Goal: Transaction & Acquisition: Purchase product/service

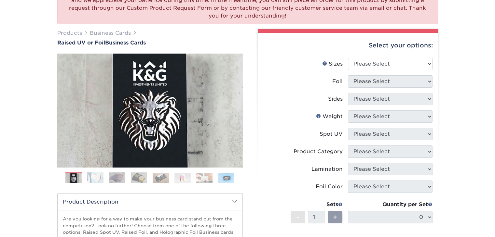
scroll to position [73, 0]
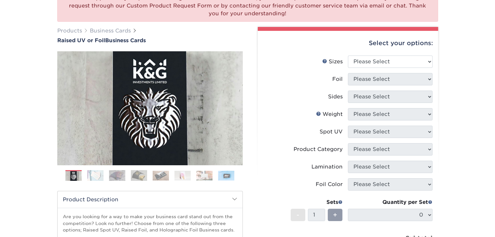
click at [494, 51] on html "Resources Menu Search Products Account SIGN IN CREATE AN ACCOUNT forgot passwor…" at bounding box center [247, 239] width 495 height 624
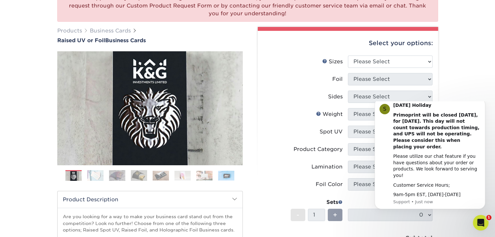
scroll to position [0, 0]
click at [419, 63] on select "Please Select 2" x 3.5" - Standard" at bounding box center [390, 62] width 85 height 12
select select "2.00x3.50"
click at [348, 56] on select "Please Select 2" x 3.5" - Standard" at bounding box center [390, 62] width 85 height 12
click at [419, 80] on select "Please Select No Yes" at bounding box center [390, 79] width 85 height 12
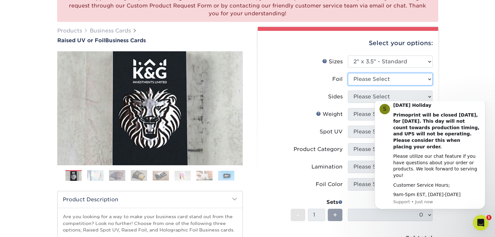
select select "1"
click at [348, 73] on select "Please Select No Yes" at bounding box center [390, 79] width 85 height 12
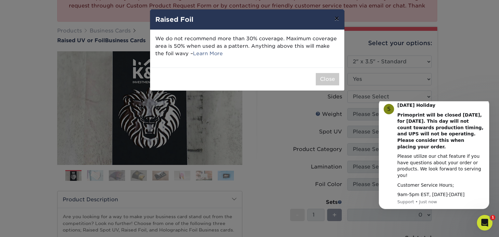
click at [334, 20] on button "×" at bounding box center [336, 18] width 15 height 18
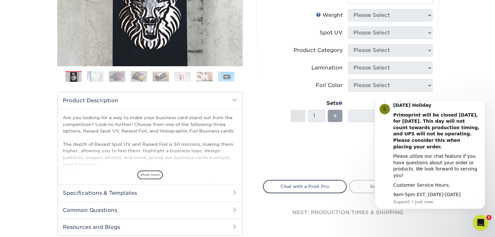
scroll to position [176, 0]
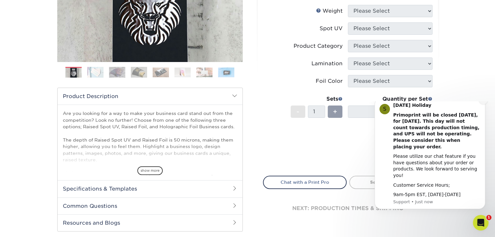
click at [484, 102] on icon "Dismiss notification" at bounding box center [483, 101] width 4 height 4
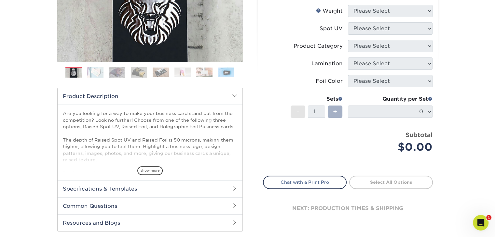
click at [334, 112] on span "+" at bounding box center [335, 112] width 4 height 10
